Goal: Task Accomplishment & Management: Complete application form

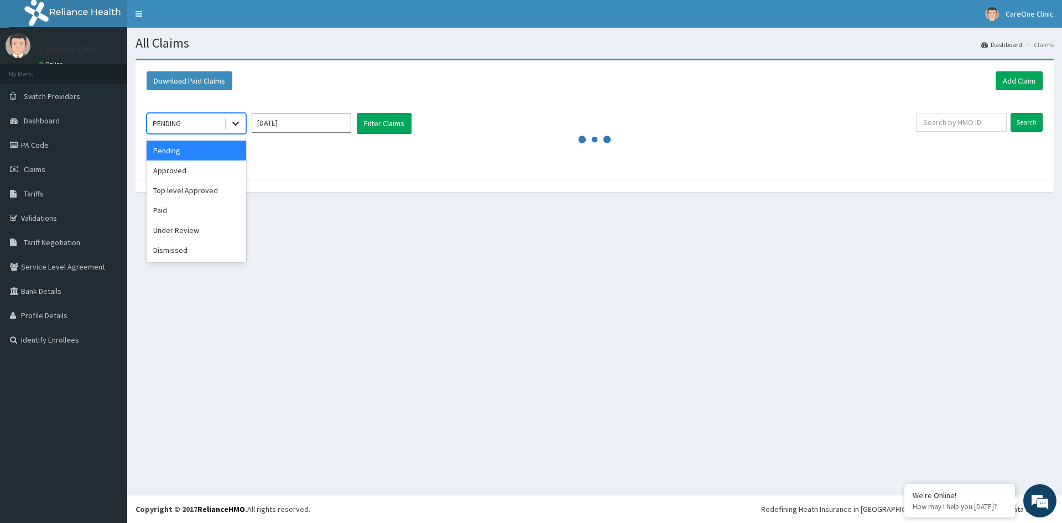
click at [234, 123] on icon at bounding box center [235, 124] width 7 height 4
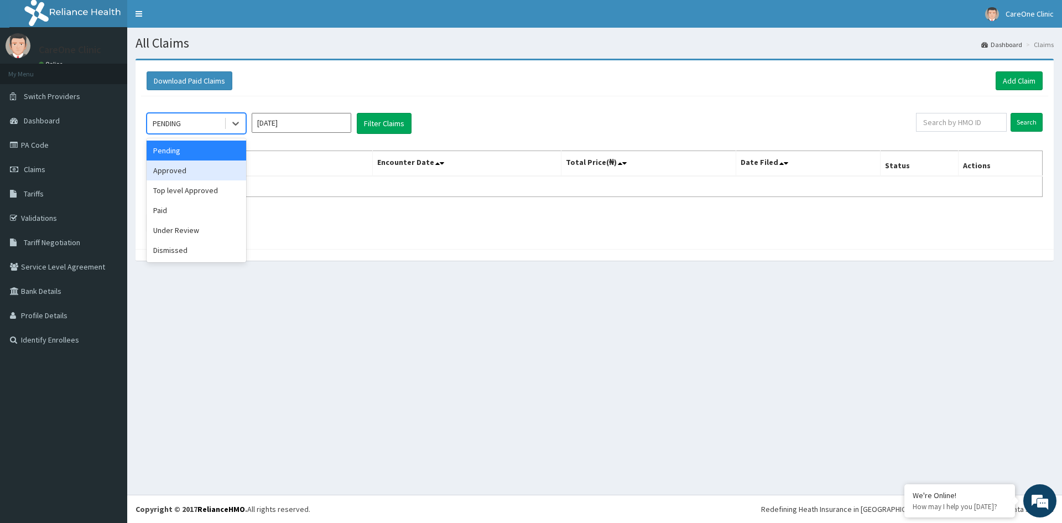
click at [162, 175] on div "Approved" at bounding box center [197, 170] width 100 height 20
click at [383, 125] on button "Filter Claims" at bounding box center [384, 123] width 55 height 21
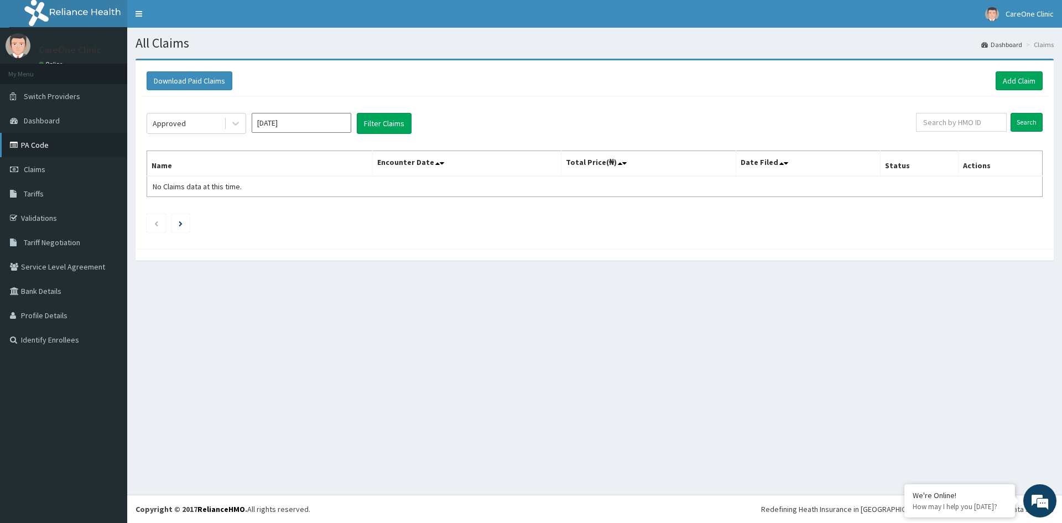
click at [16, 143] on icon at bounding box center [15, 145] width 11 height 8
click at [1042, 77] on link "Add Claim" at bounding box center [1019, 80] width 47 height 19
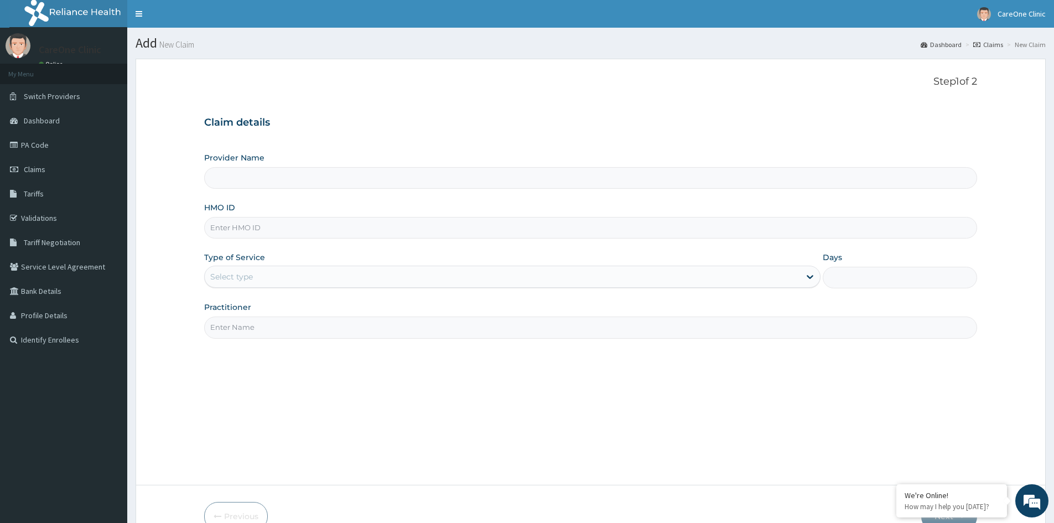
type input "CareOne Clinic"
click at [303, 226] on input "HMO ID" at bounding box center [590, 228] width 773 height 22
paste input "RSN/10010/A"
type input "RSN/10010/A"
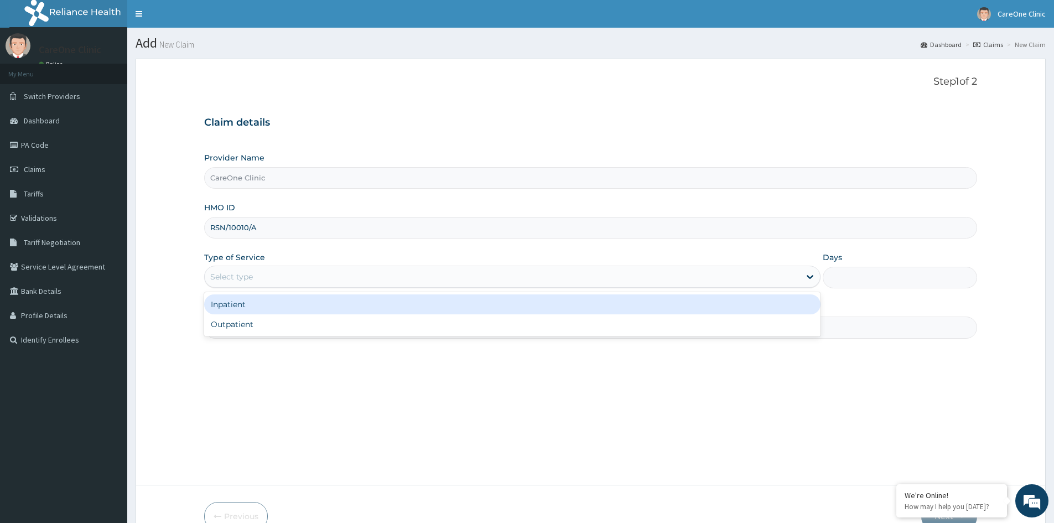
click at [324, 272] on div "Select type" at bounding box center [502, 277] width 595 height 18
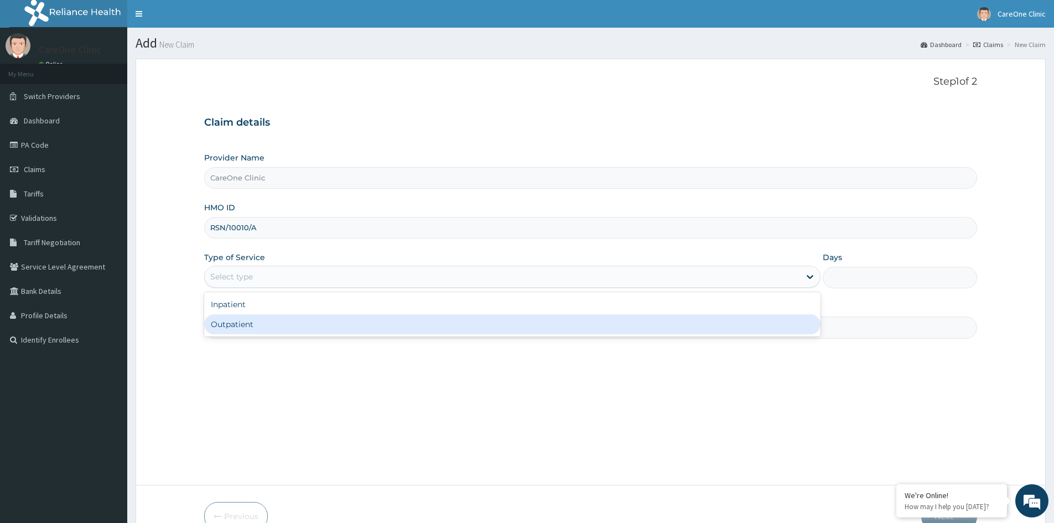
click at [325, 315] on div "Outpatient" at bounding box center [512, 324] width 616 height 20
type input "1"
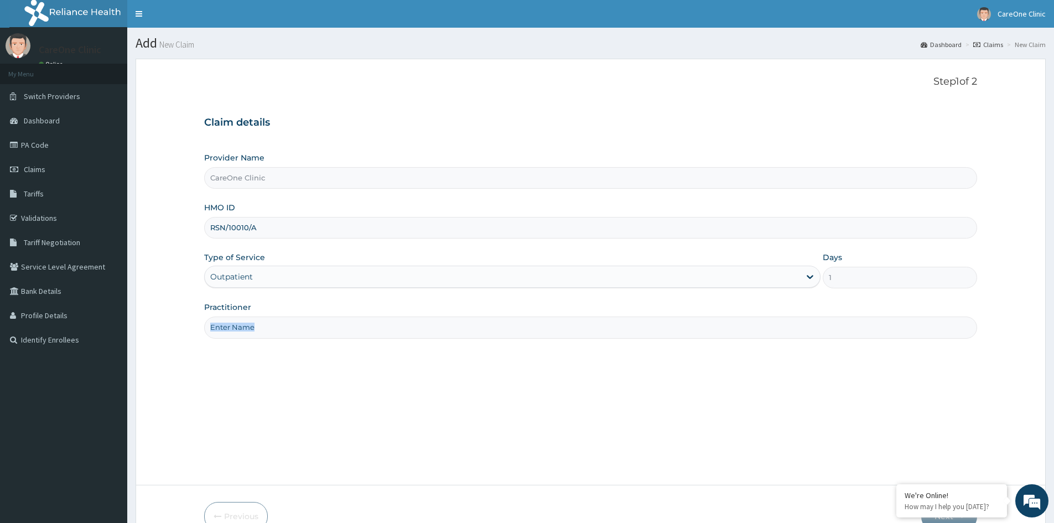
click at [325, 315] on div "Practitioner" at bounding box center [590, 319] width 773 height 37
click at [285, 329] on input "Practitioner" at bounding box center [590, 327] width 773 height 22
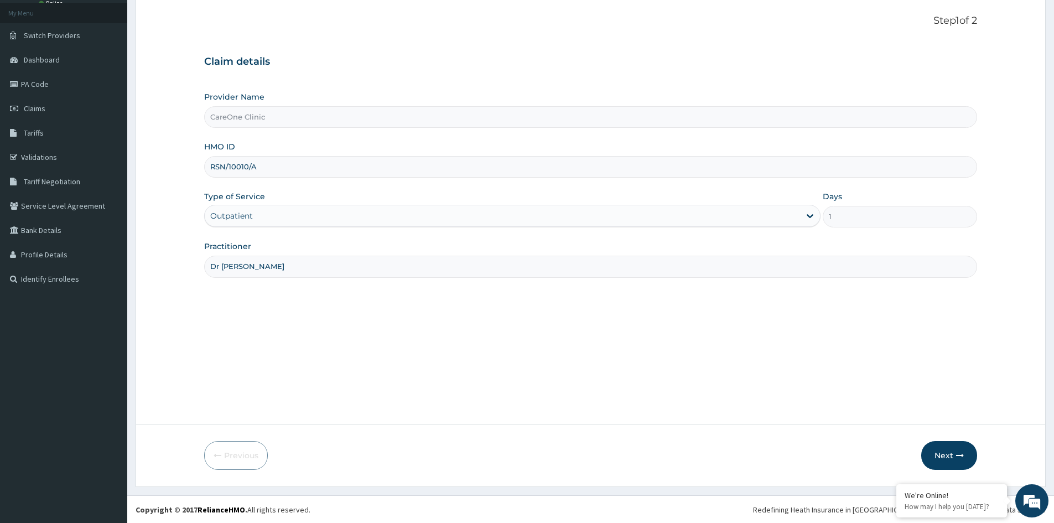
scroll to position [61, 0]
type input "Dr yewande"
click at [946, 460] on button "Next" at bounding box center [949, 454] width 56 height 29
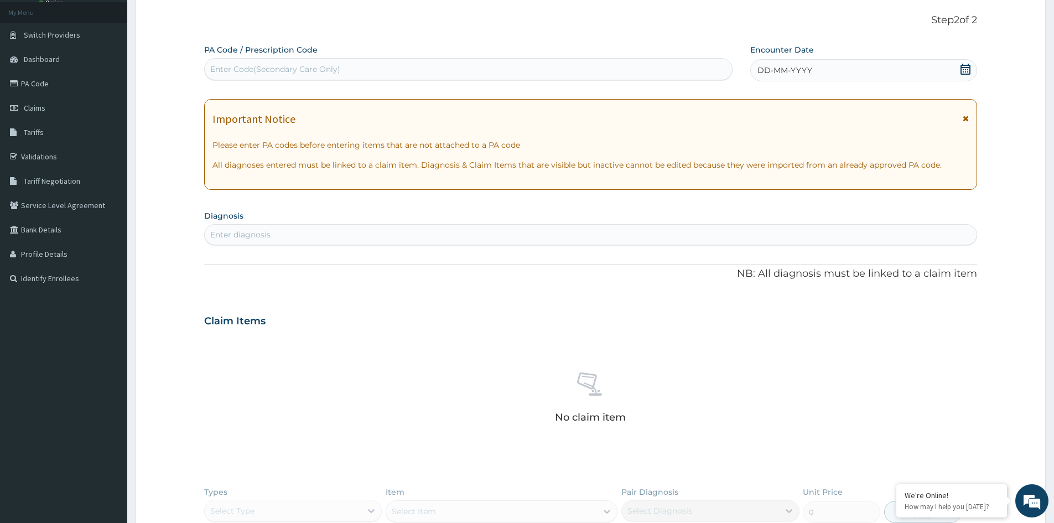
click at [366, 234] on div "Enter diagnosis" at bounding box center [591, 235] width 772 height 18
type input "diabetes"
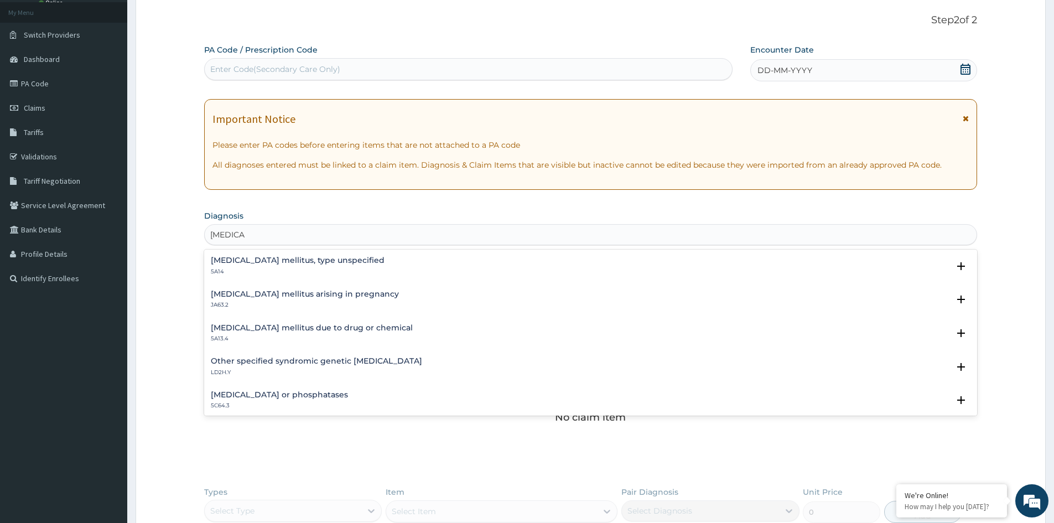
click at [260, 270] on p "5A14" at bounding box center [298, 272] width 174 height 8
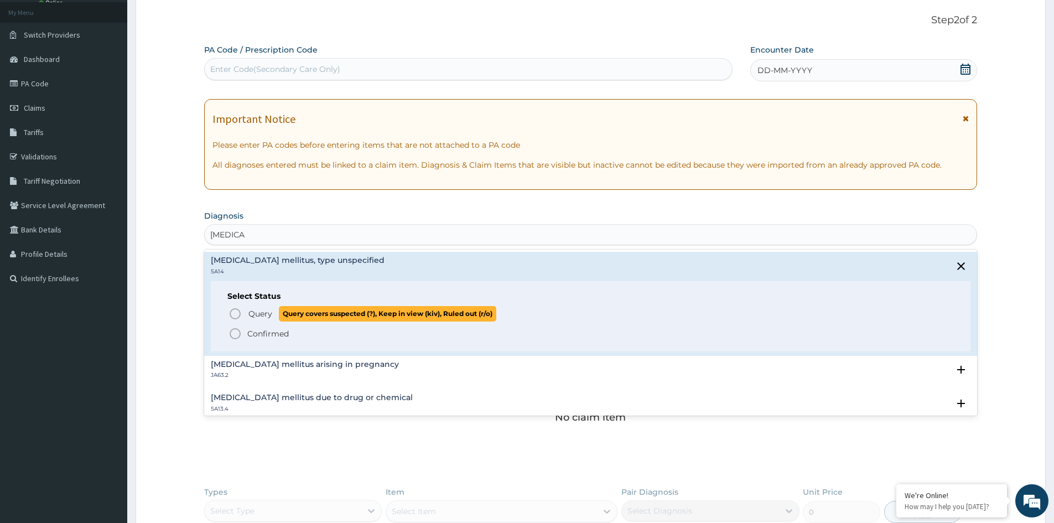
click at [233, 313] on icon "status option query" at bounding box center [234, 313] width 13 height 13
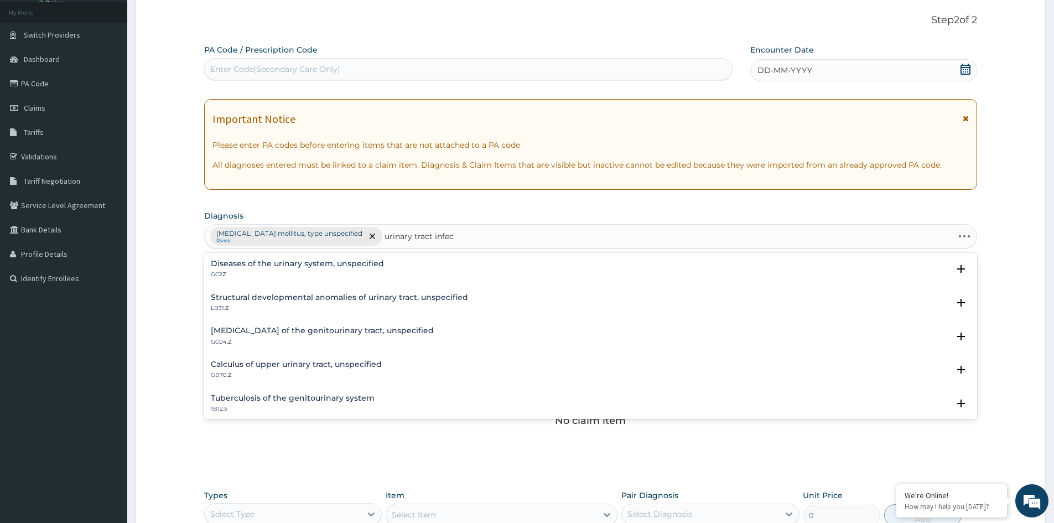
type input "urinary tract infect"
click at [329, 267] on h4 "Urinary tract infection, site and agent not specified" at bounding box center [313, 263] width 205 height 8
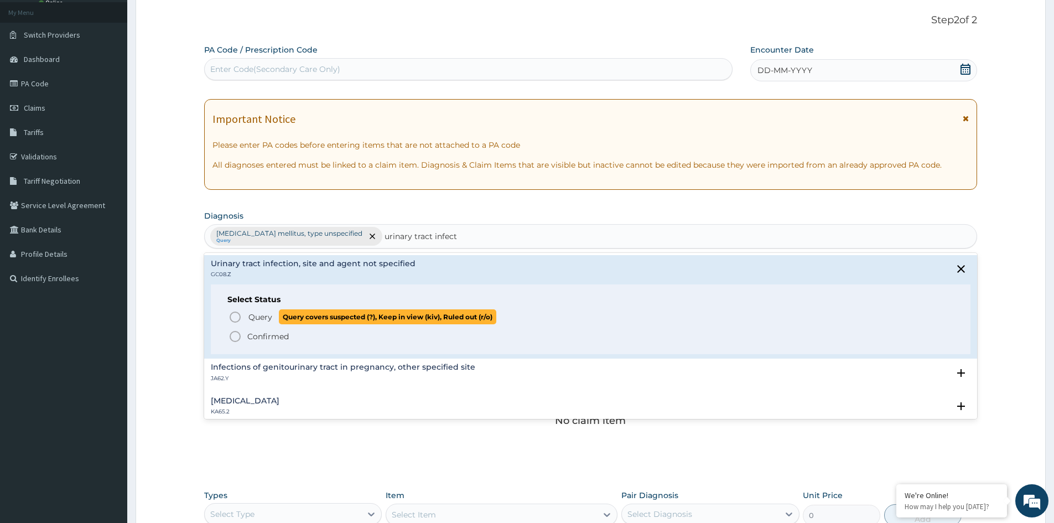
click at [233, 319] on icon "status option query" at bounding box center [234, 316] width 13 height 13
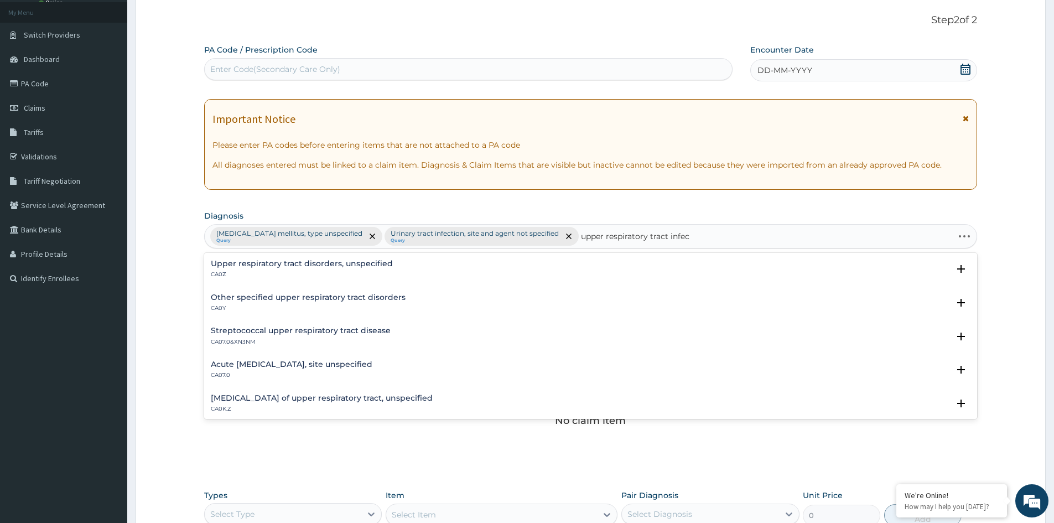
type input "upper respiratory tract infect"
click at [342, 264] on h4 "Acute upper respiratory infection, site unspecified" at bounding box center [291, 263] width 161 height 8
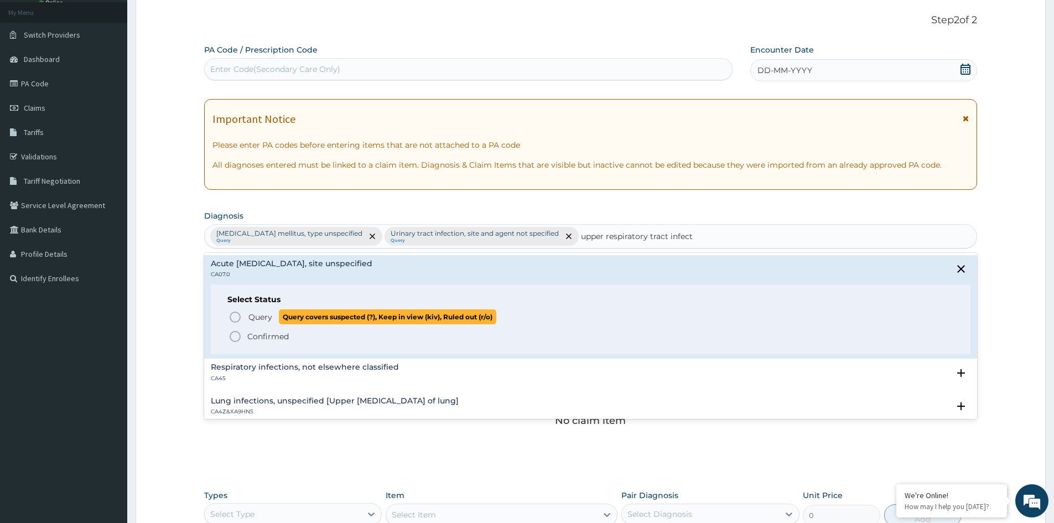
click at [233, 316] on icon "status option query" at bounding box center [234, 316] width 13 height 13
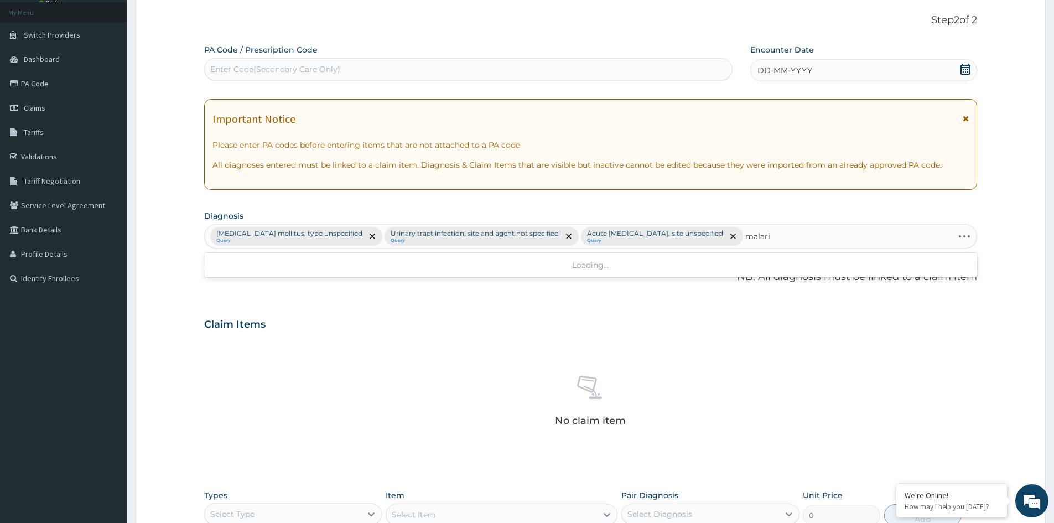
type input "malaria"
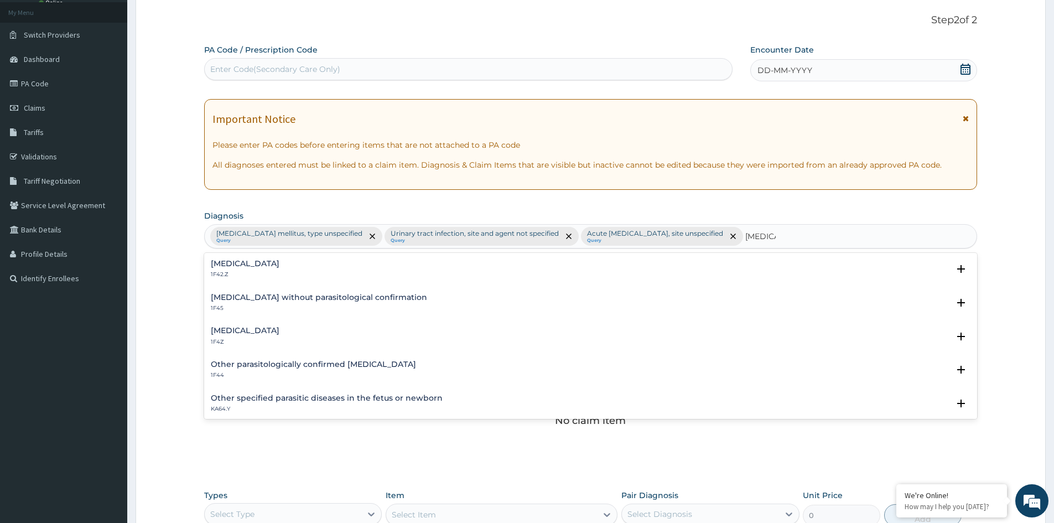
click at [241, 330] on h4 "Malaria, unspecified" at bounding box center [245, 330] width 69 height 8
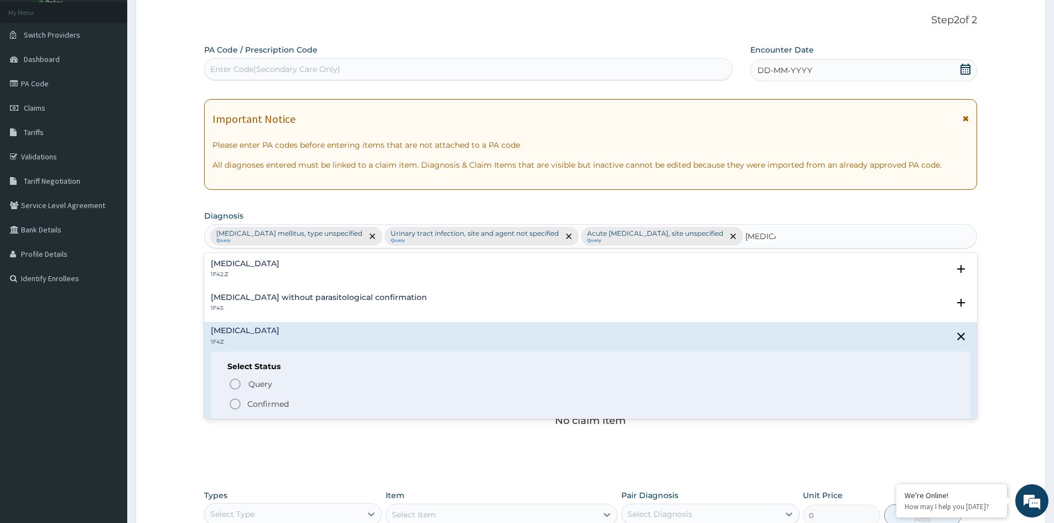
click at [239, 402] on icon "status option filled" at bounding box center [234, 403] width 13 height 13
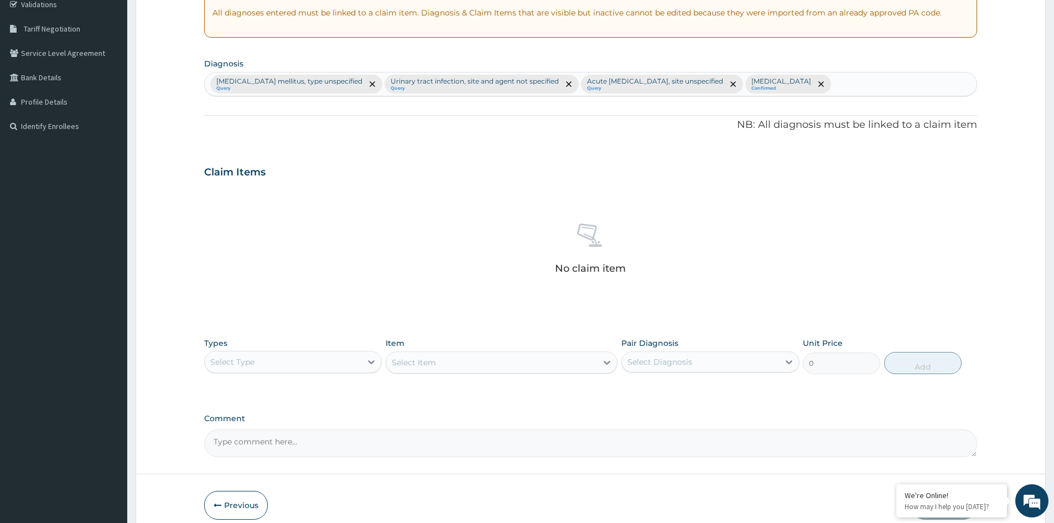
scroll to position [264, 0]
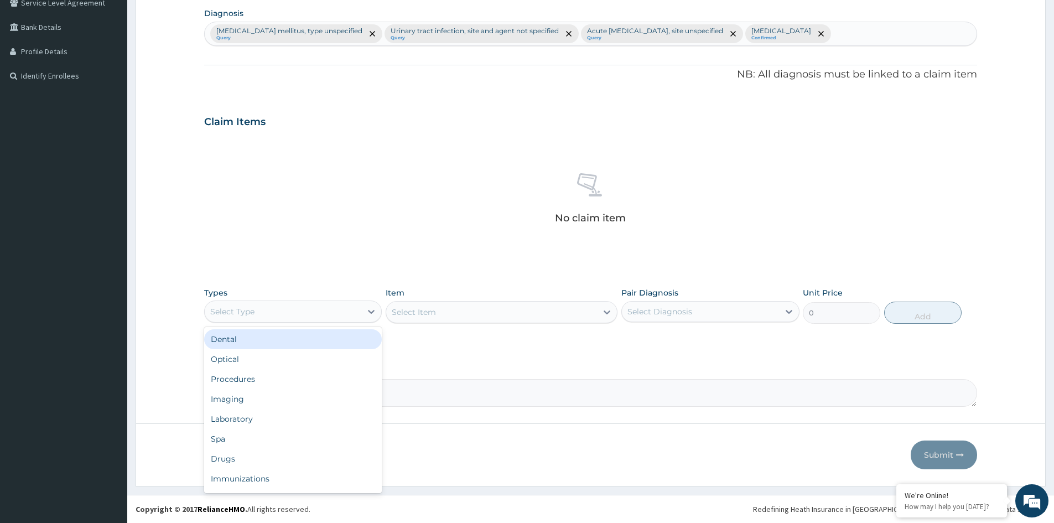
click at [355, 310] on div "Select Type" at bounding box center [283, 312] width 157 height 18
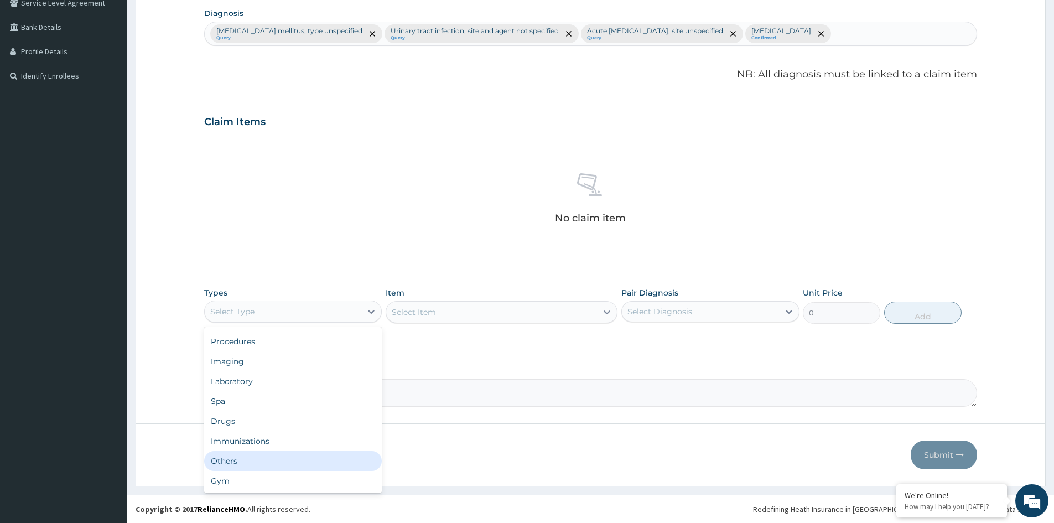
scroll to position [0, 0]
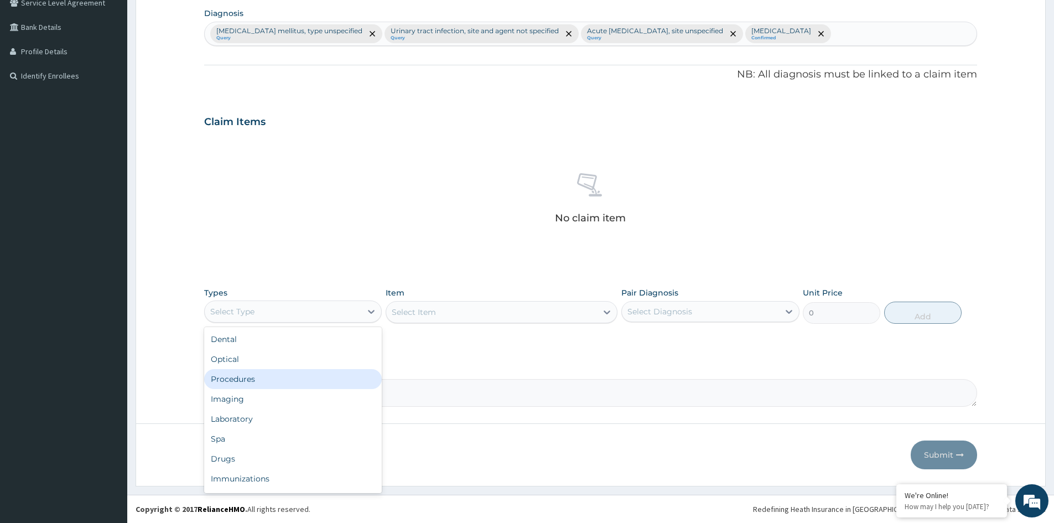
click at [258, 377] on div "Procedures" at bounding box center [293, 379] width 178 height 20
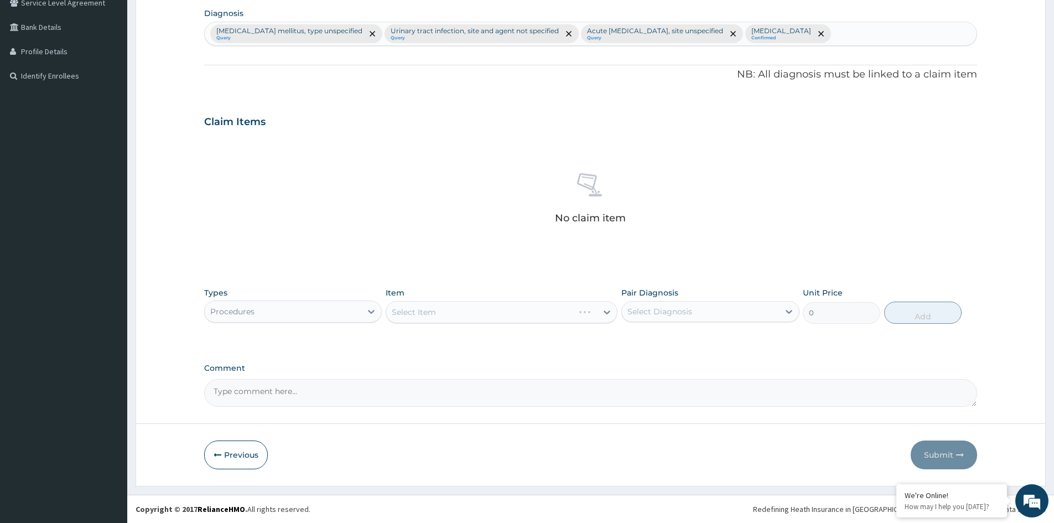
click at [742, 319] on div "Select Diagnosis" at bounding box center [700, 312] width 157 height 18
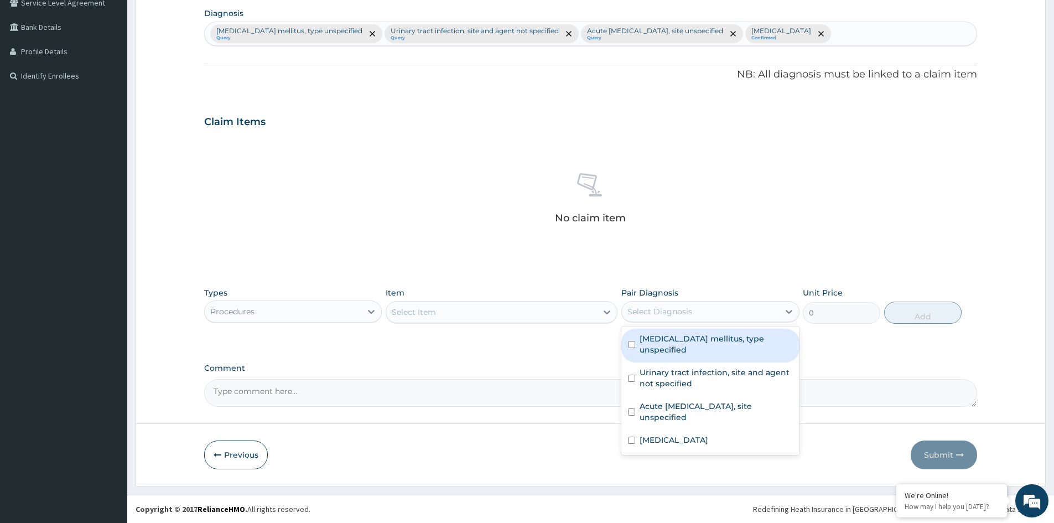
click at [639, 345] on div "Diabetes mellitus, type unspecified" at bounding box center [710, 346] width 178 height 34
checkbox input "true"
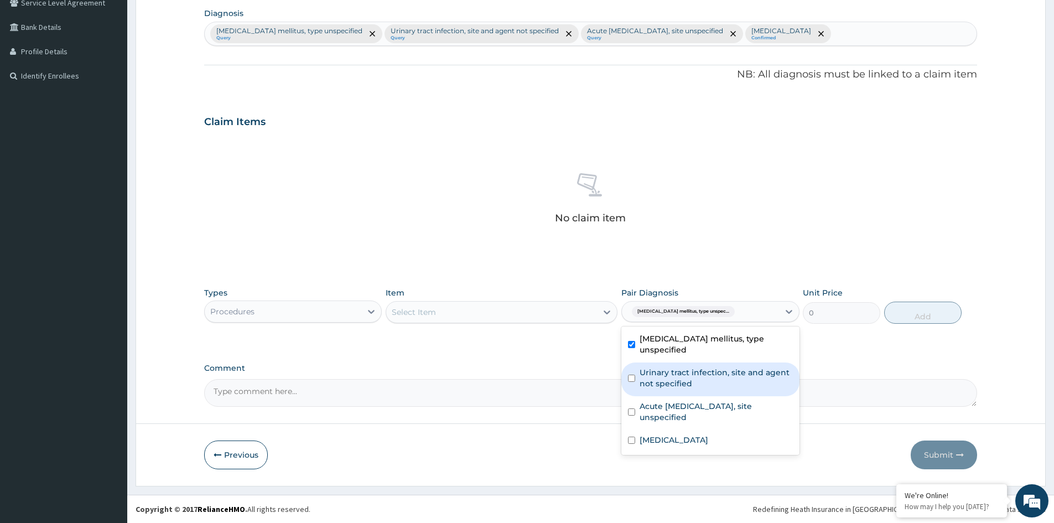
click at [638, 371] on div "Urinary tract infection, site and agent not specified" at bounding box center [710, 379] width 178 height 34
checkbox input "true"
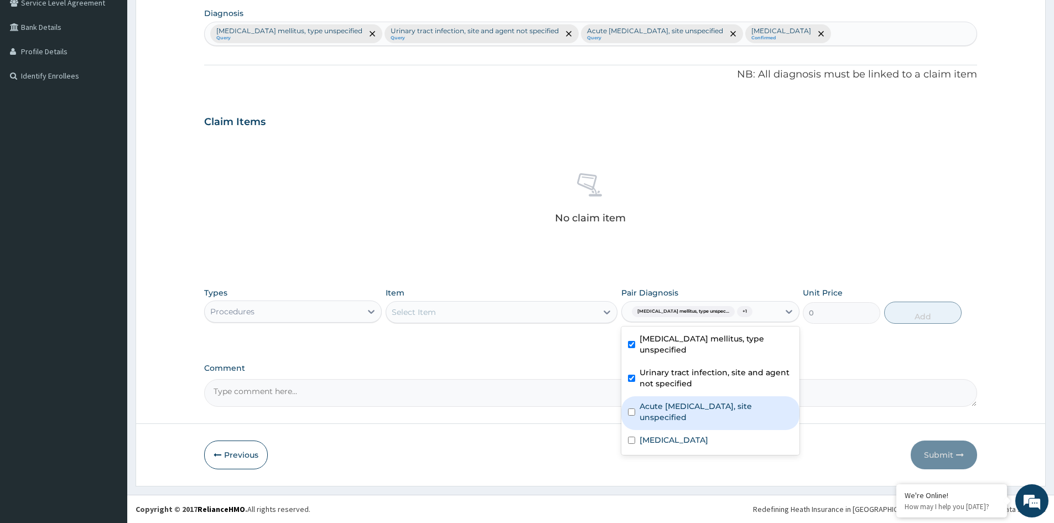
click at [632, 408] on input "checkbox" at bounding box center [631, 411] width 7 height 7
checkbox input "true"
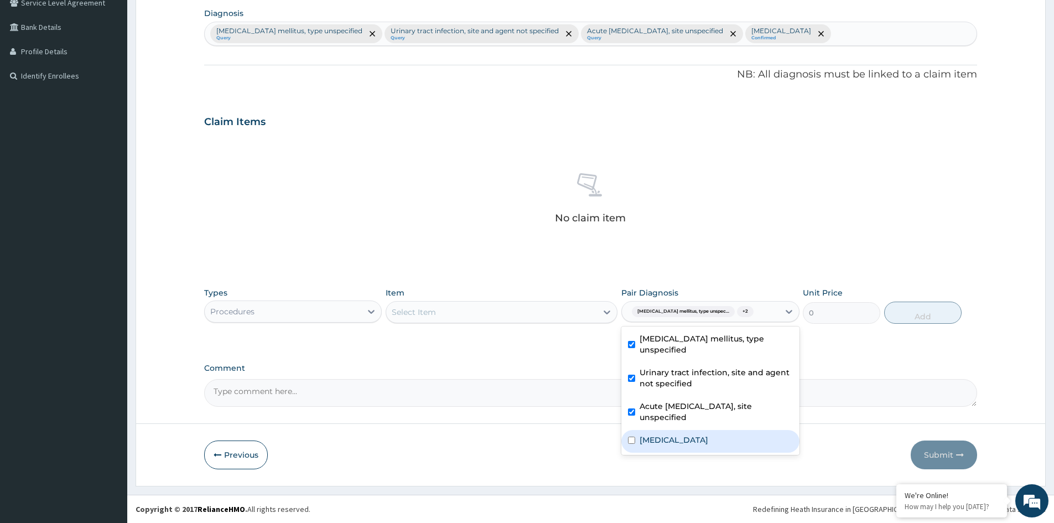
click at [626, 430] on div "Malaria, unspecified" at bounding box center [710, 441] width 178 height 23
checkbox input "true"
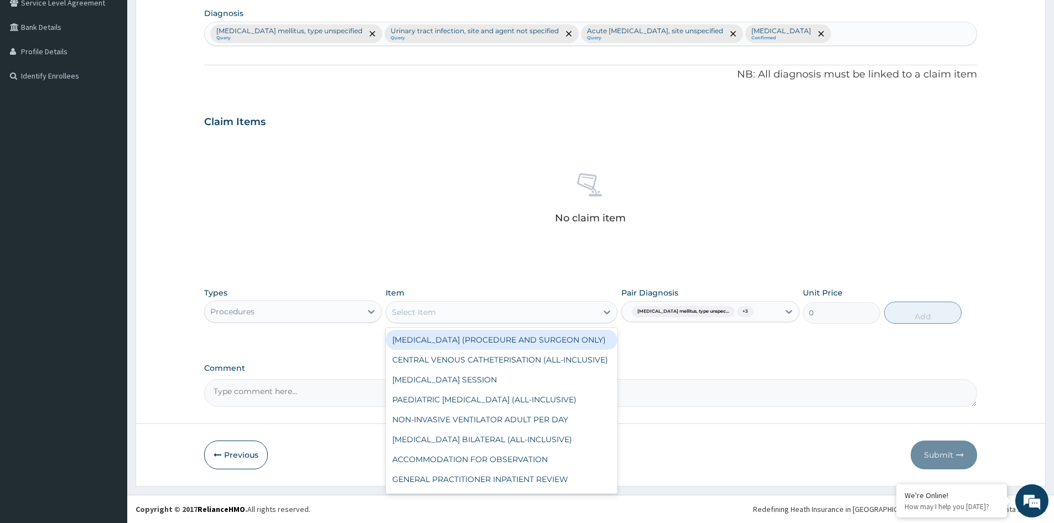
click at [463, 318] on div "Select Item" at bounding box center [491, 312] width 211 height 18
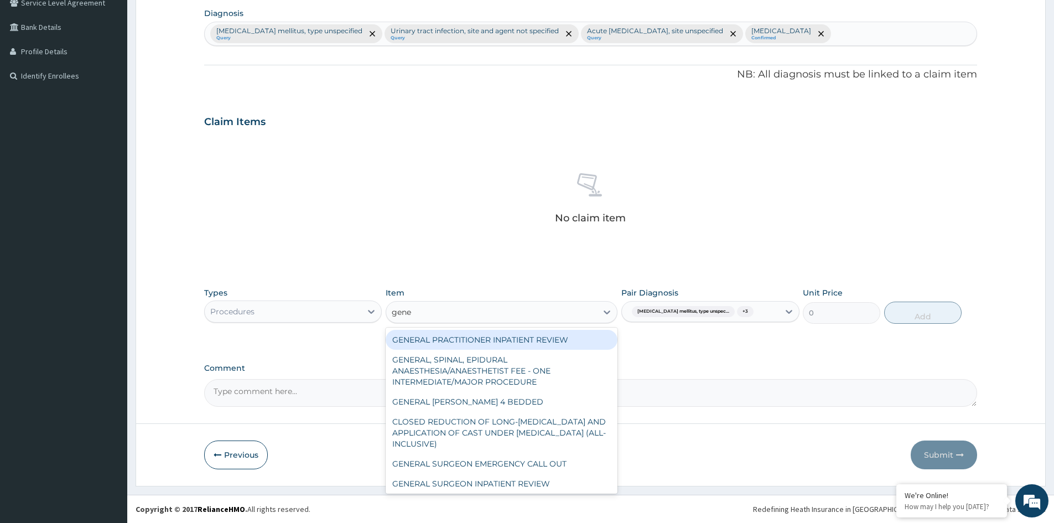
type input "gener"
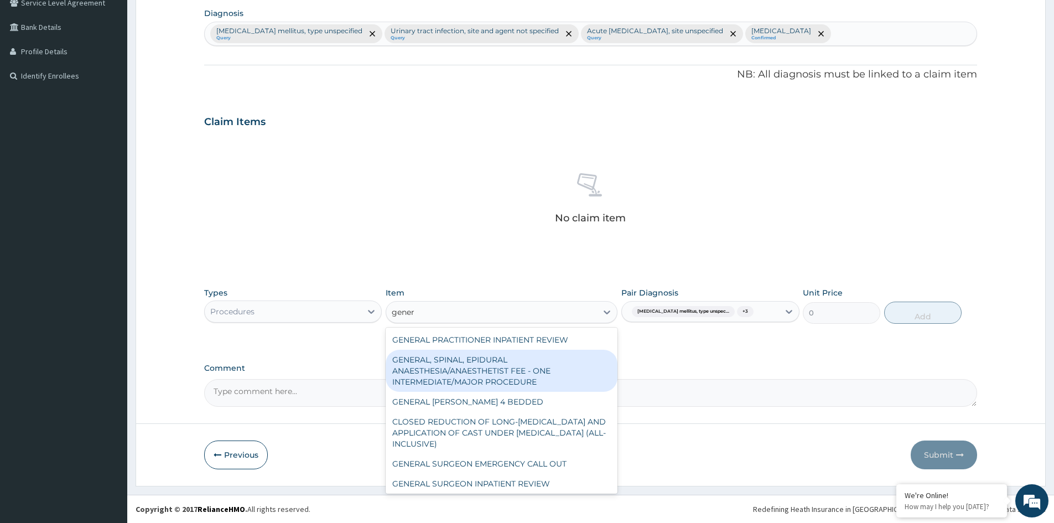
scroll to position [166, 0]
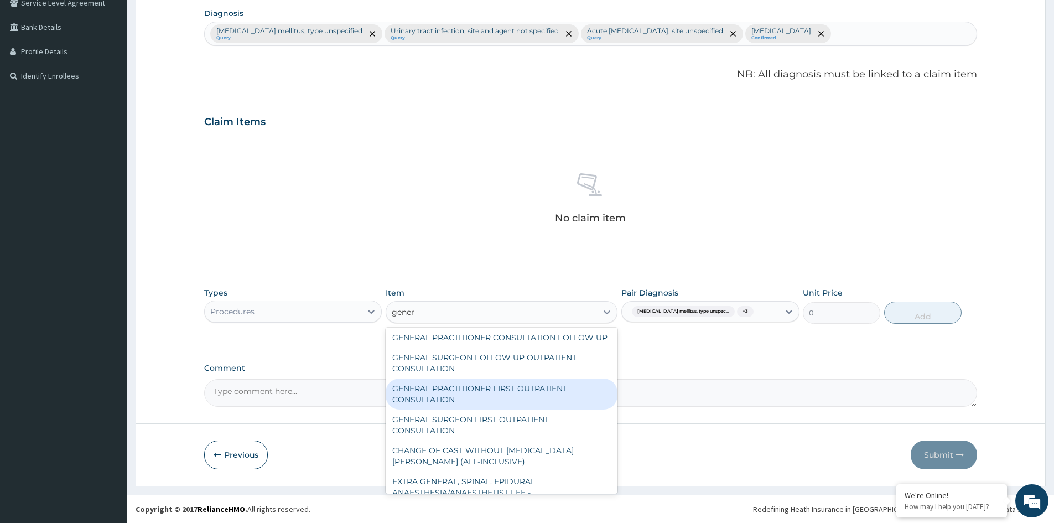
click at [428, 404] on div "GENERAL PRACTITIONER FIRST OUTPATIENT CONSULTATION" at bounding box center [501, 393] width 232 height 31
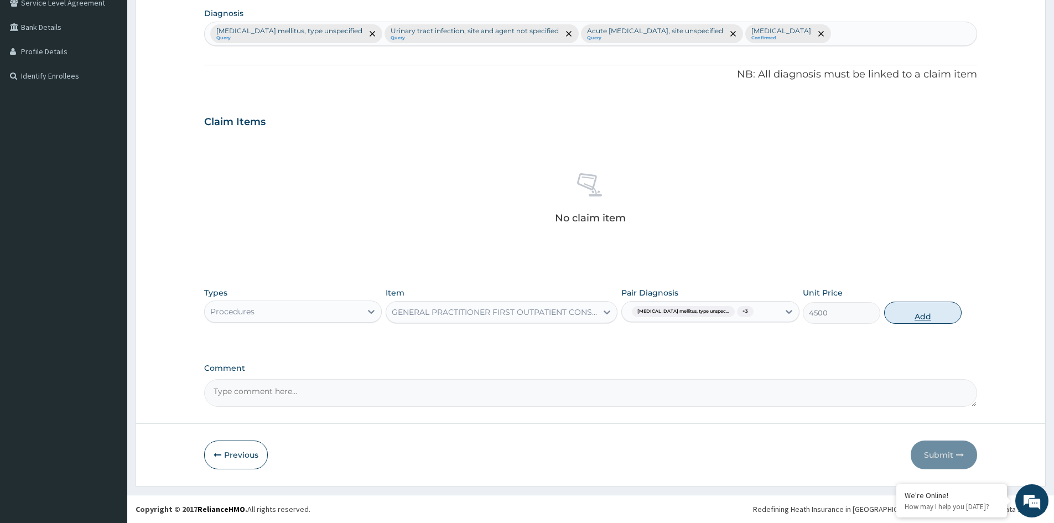
click at [913, 311] on button "Add" at bounding box center [922, 312] width 77 height 22
type input "0"
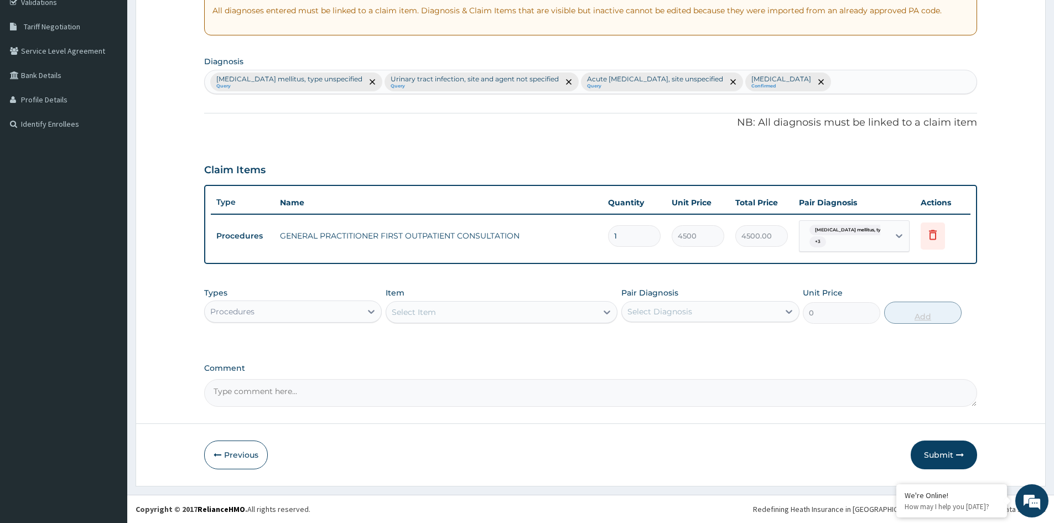
scroll to position [216, 0]
click at [927, 455] on button "Submit" at bounding box center [943, 454] width 66 height 29
click at [952, 451] on button "Submit" at bounding box center [943, 454] width 66 height 29
click at [951, 451] on button "Submit" at bounding box center [943, 454] width 66 height 29
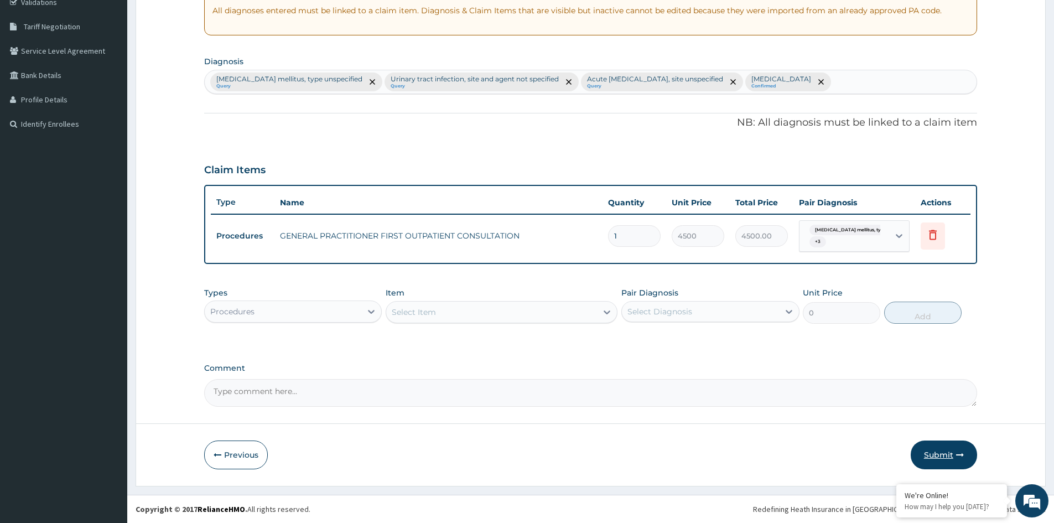
click at [947, 453] on button "Submit" at bounding box center [943, 454] width 66 height 29
click at [925, 454] on button "Submit" at bounding box center [943, 454] width 66 height 29
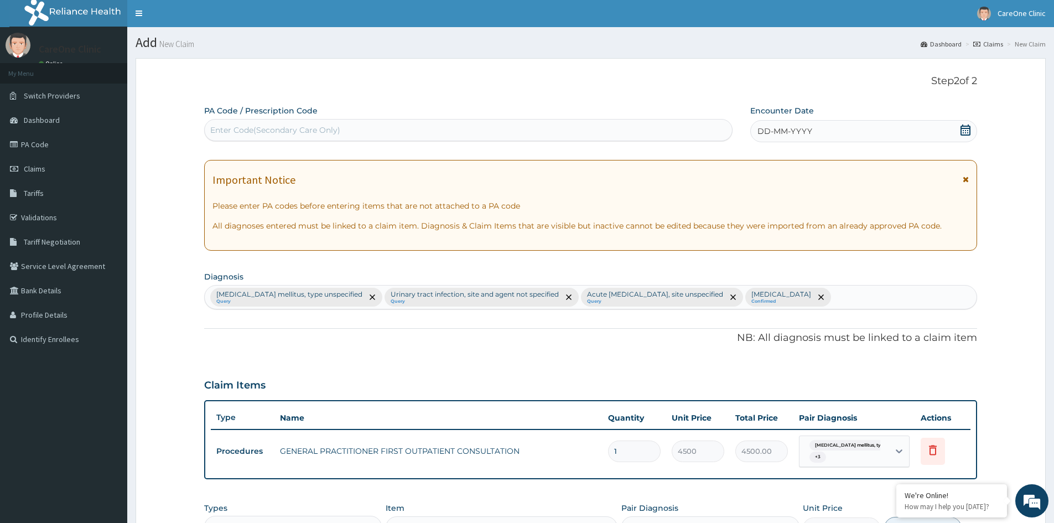
scroll to position [0, 0]
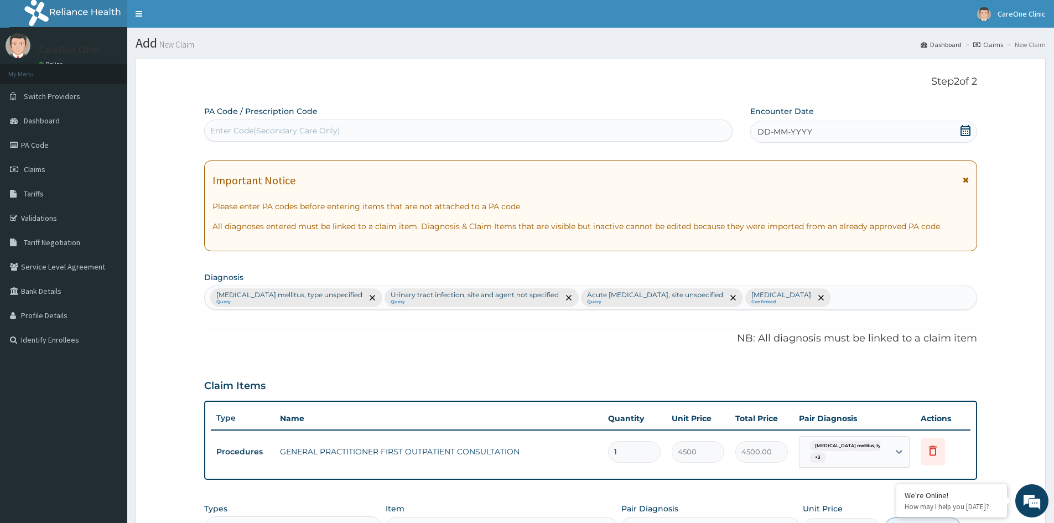
click at [784, 127] on span "DD-MM-YYYY" at bounding box center [784, 131] width 55 height 11
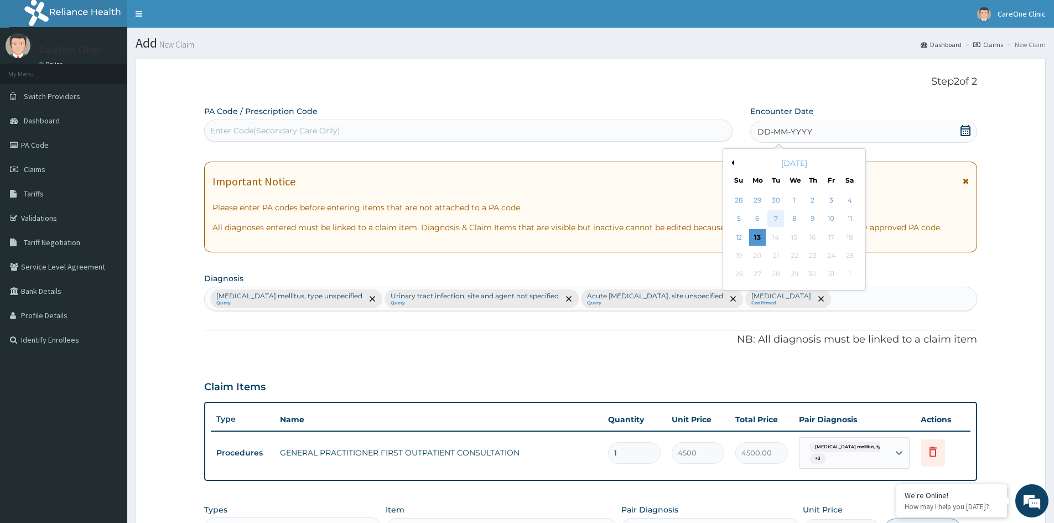
click at [781, 211] on div "7" at bounding box center [776, 219] width 17 height 17
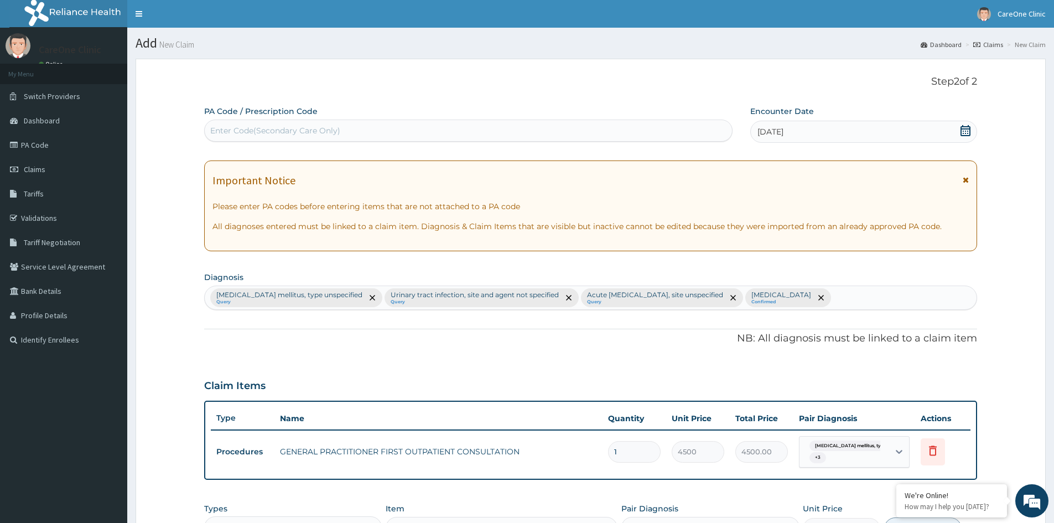
scroll to position [216, 0]
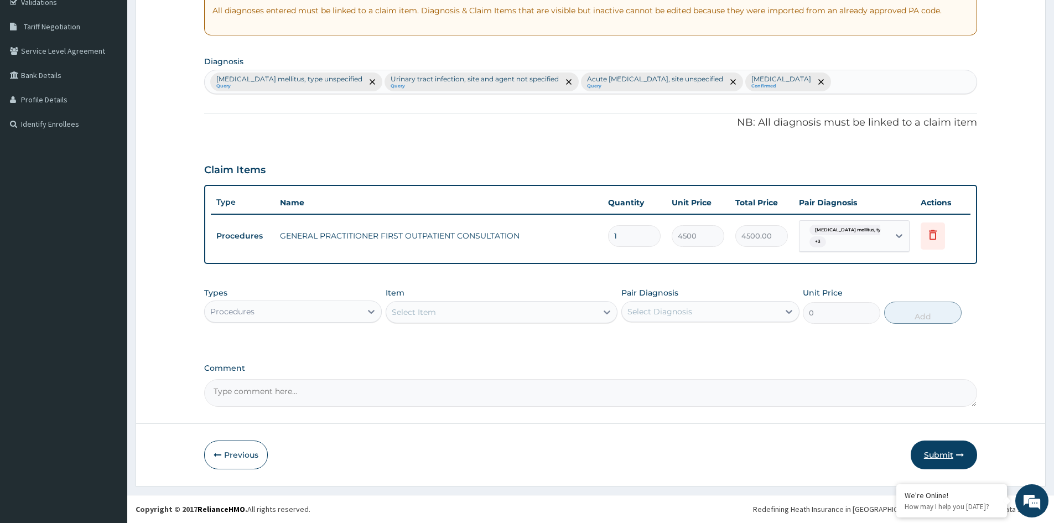
click at [949, 453] on button "Submit" at bounding box center [943, 454] width 66 height 29
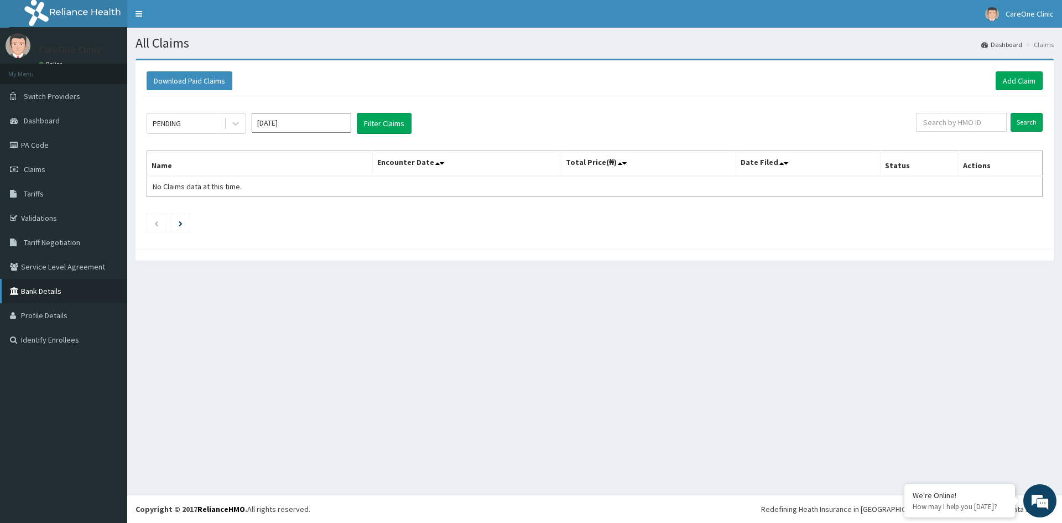
click at [36, 296] on link "Bank Details" at bounding box center [63, 291] width 127 height 24
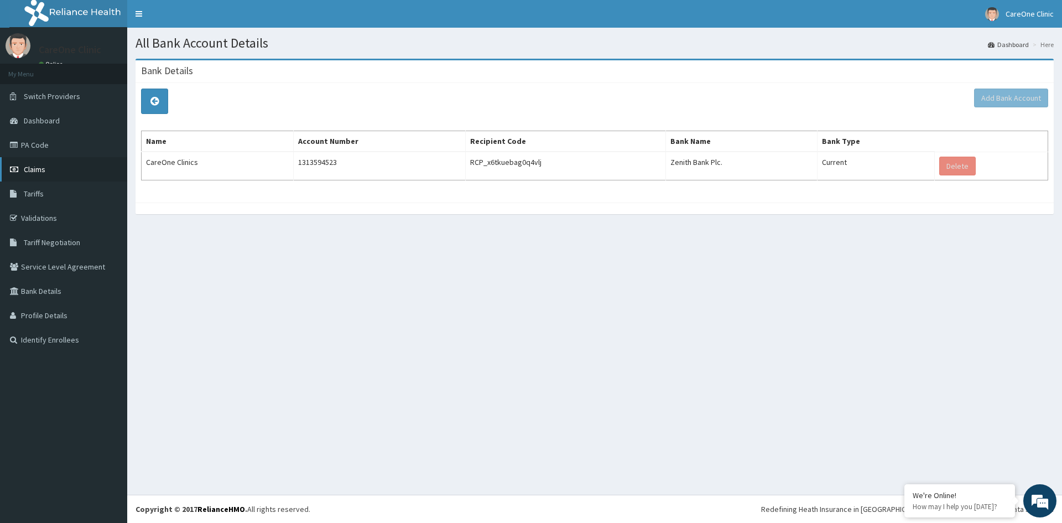
click at [49, 170] on link "Claims" at bounding box center [63, 169] width 127 height 24
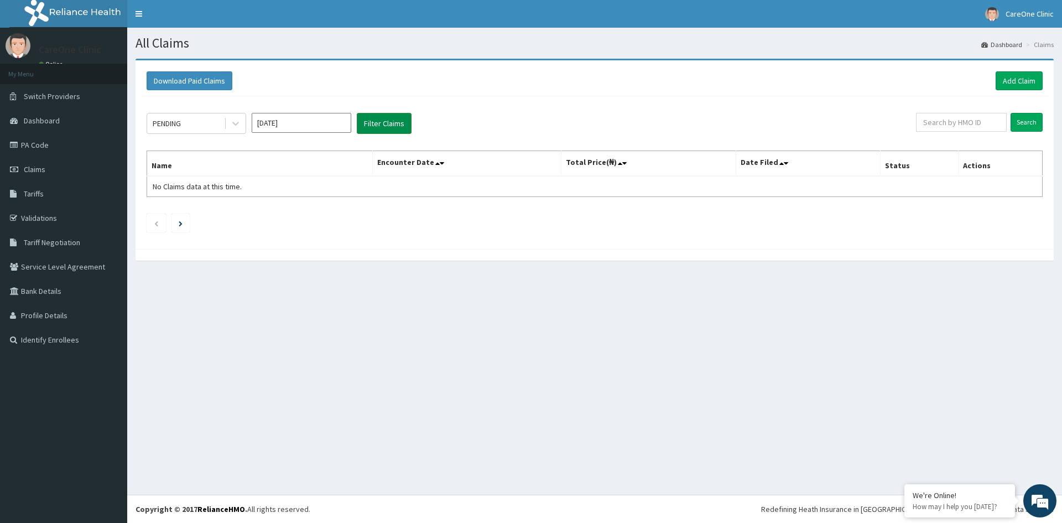
click at [374, 127] on button "Filter Claims" at bounding box center [384, 123] width 55 height 21
